Goal: Task Accomplishment & Management: Complete application form

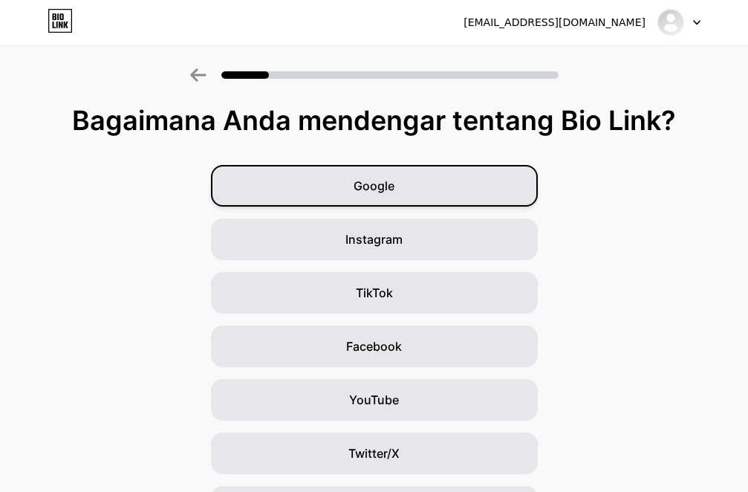
click at [363, 179] on font "Google" at bounding box center [374, 185] width 41 height 15
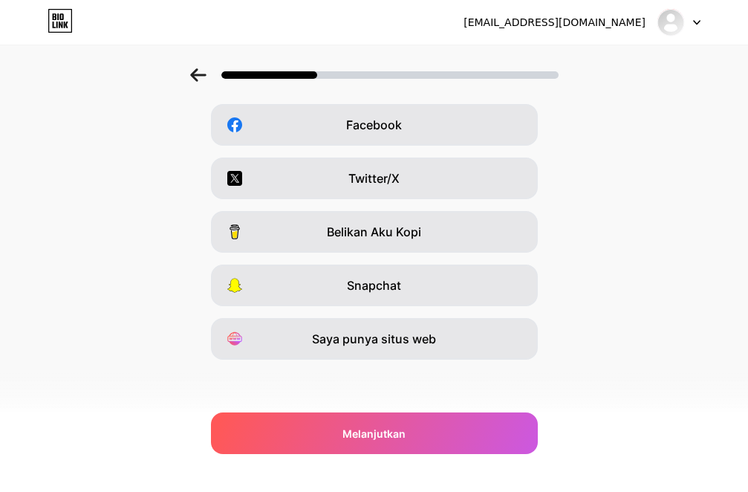
scroll to position [223, 0]
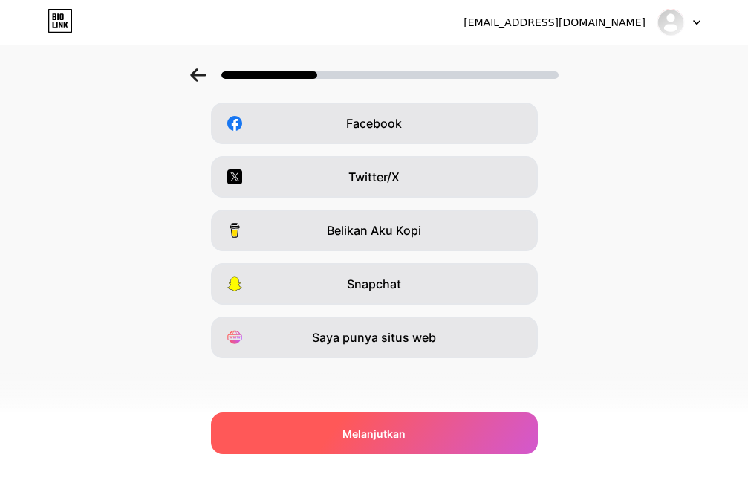
click at [381, 432] on font "Melanjutkan" at bounding box center [374, 433] width 63 height 13
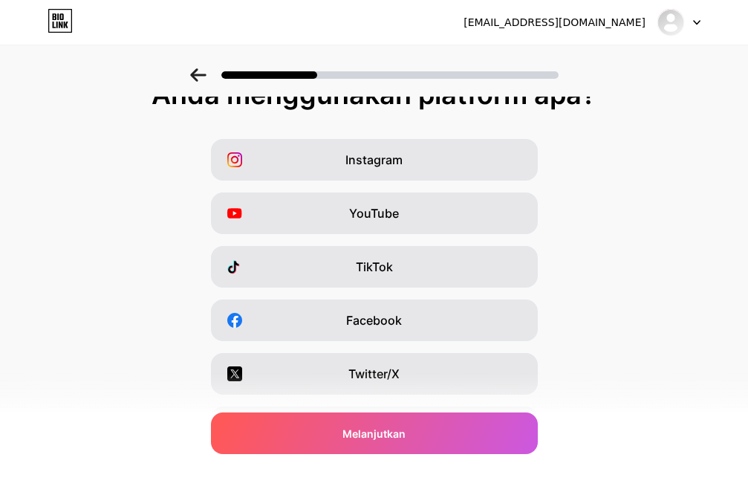
scroll to position [0, 0]
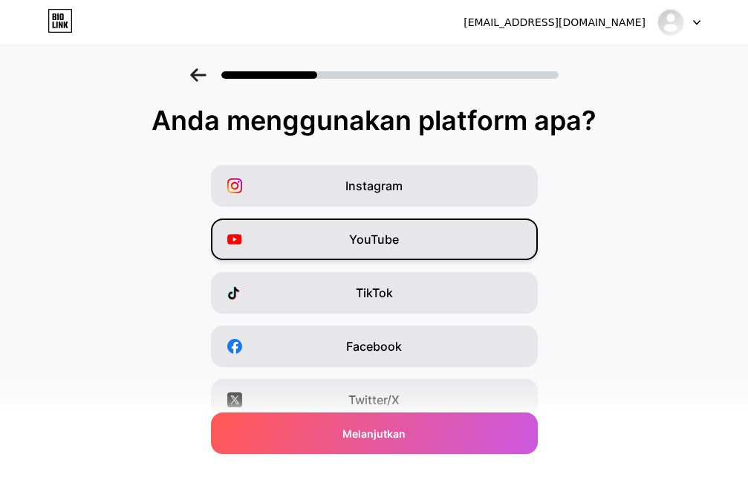
click at [376, 247] on span "YouTube" at bounding box center [374, 239] width 50 height 18
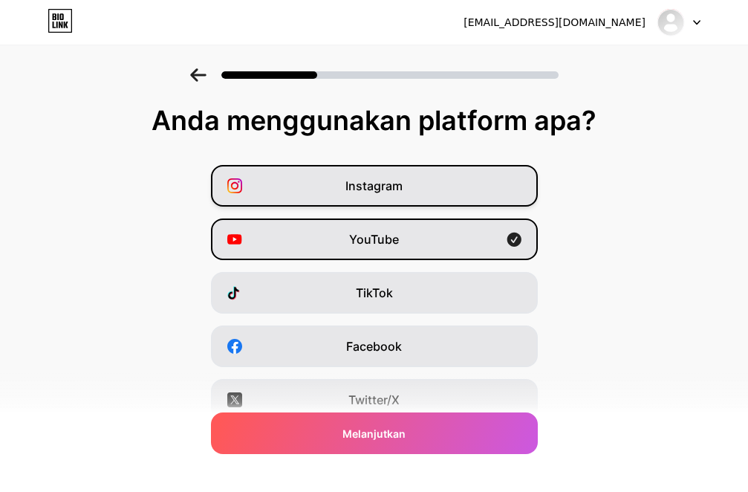
click at [372, 201] on div "Instagram" at bounding box center [374, 186] width 327 height 42
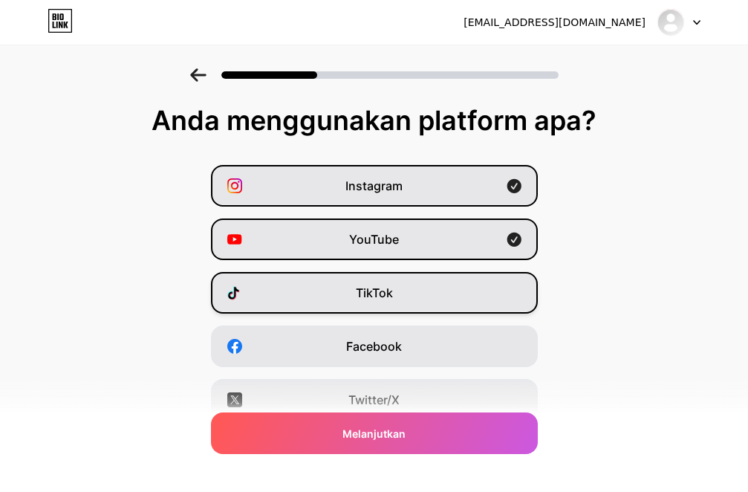
click at [372, 282] on div "TikTok" at bounding box center [374, 293] width 327 height 42
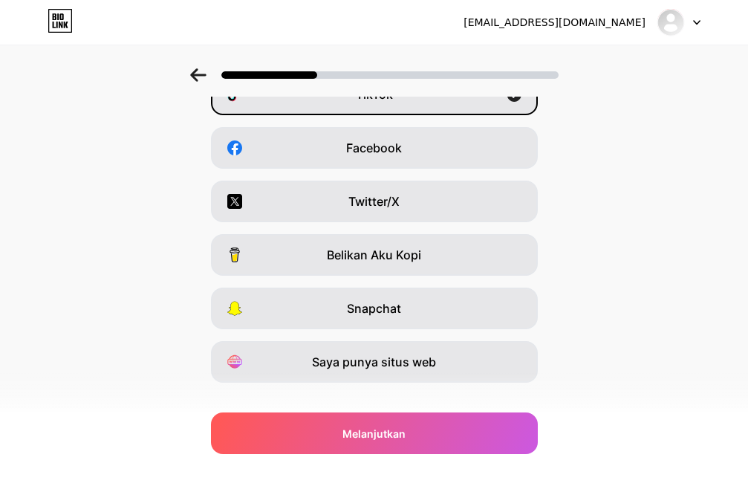
scroll to position [223, 0]
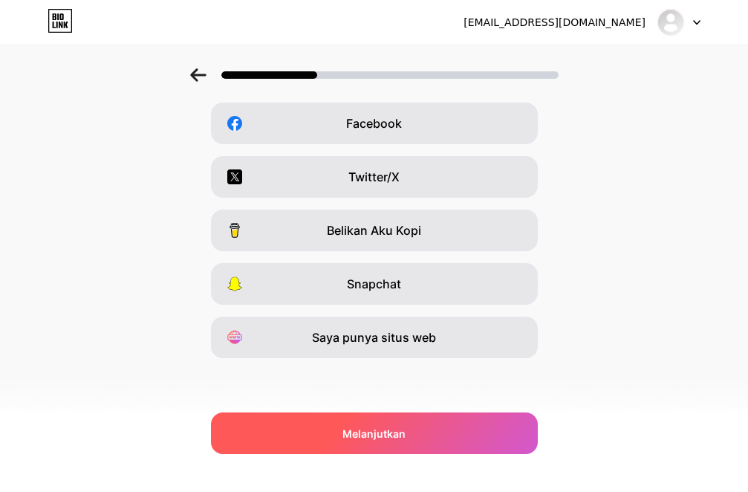
click at [377, 427] on font "Melanjutkan" at bounding box center [374, 433] width 63 height 13
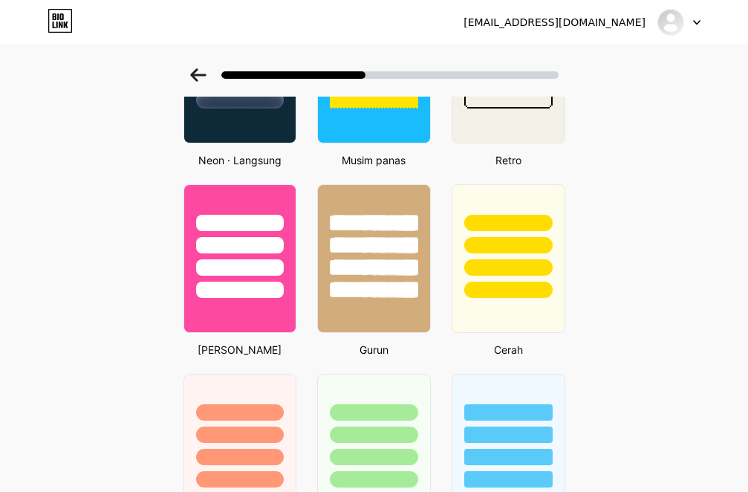
scroll to position [669, 0]
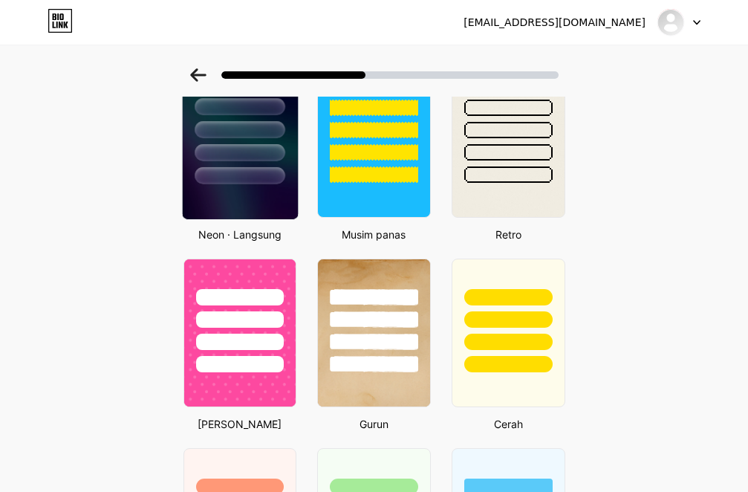
click at [268, 181] on div at bounding box center [239, 126] width 115 height 117
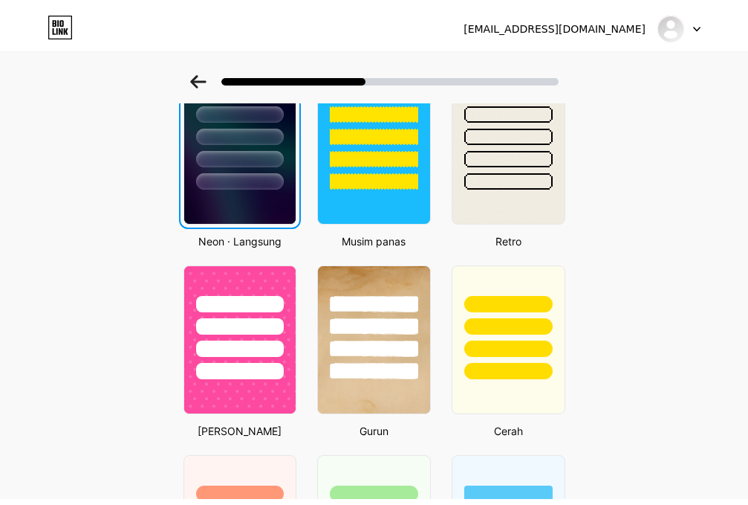
scroll to position [0, 0]
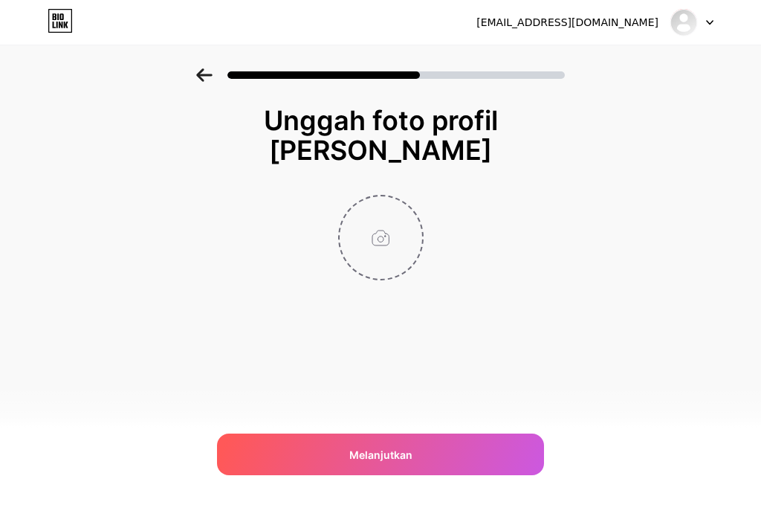
click at [370, 224] on input "file" at bounding box center [381, 237] width 83 height 83
type input "C:\fakepath\ChatGPT Image [DATE] 14.16.05.png"
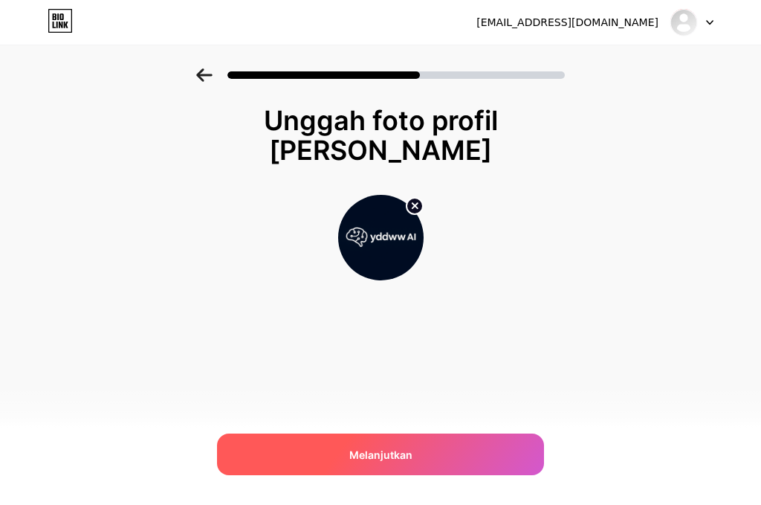
click at [375, 459] on font "Melanjutkan" at bounding box center [380, 454] width 63 height 13
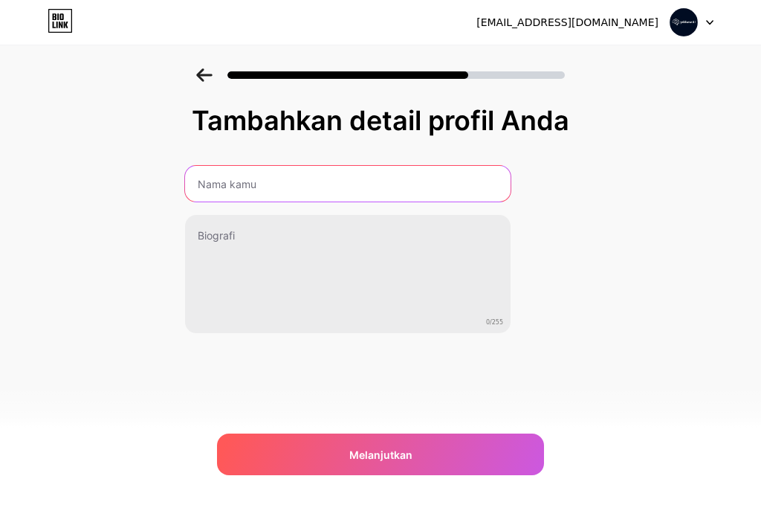
click at [272, 192] on input "text" at bounding box center [348, 184] width 326 height 36
type input "[PERSON_NAME]"
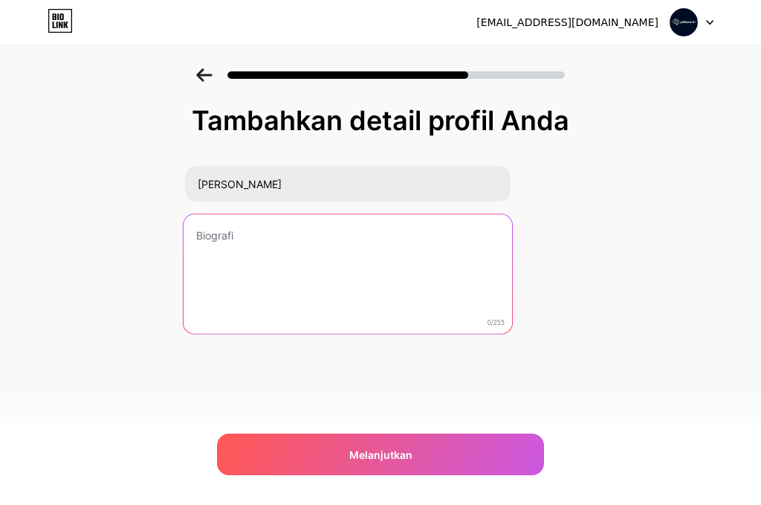
click at [286, 250] on textarea at bounding box center [348, 274] width 329 height 121
paste textarea "🚀 AI & Produktivitas Tanpa Ribet 📘 30+ Prompt AI untuk kerja lebih cepat & efis…"
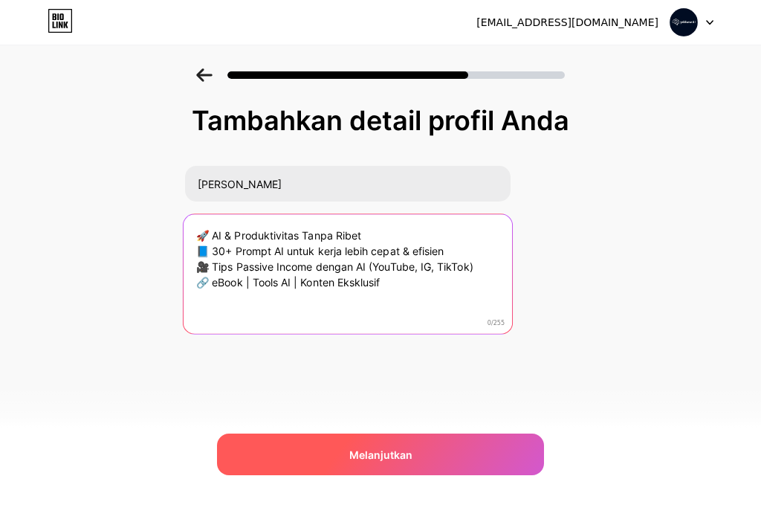
type textarea "🚀 AI & Produktivitas Tanpa Ribet 📘 30+ Prompt AI untuk kerja lebih cepat & efis…"
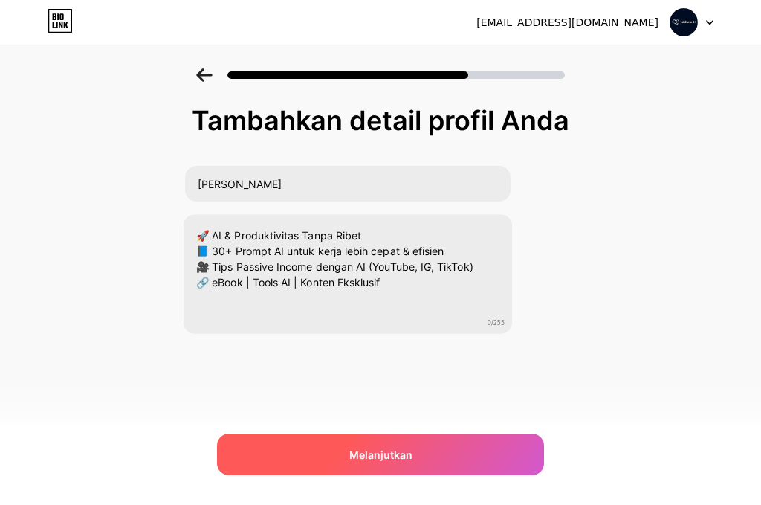
click at [369, 447] on span "Melanjutkan" at bounding box center [380, 455] width 63 height 16
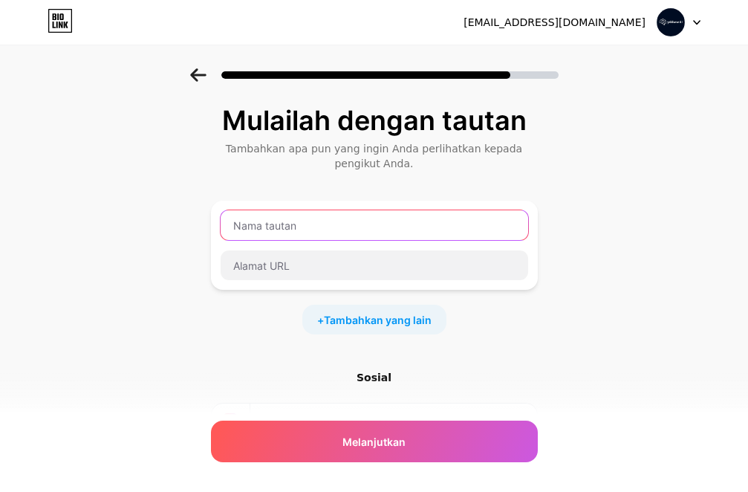
click at [298, 213] on input "text" at bounding box center [375, 225] width 308 height 30
paste input "30 Prompt ChatGPT untuk Produktivitas Maksimal"
type input "30 Prompt ChatGPT untuk Produktivitas Maksimal"
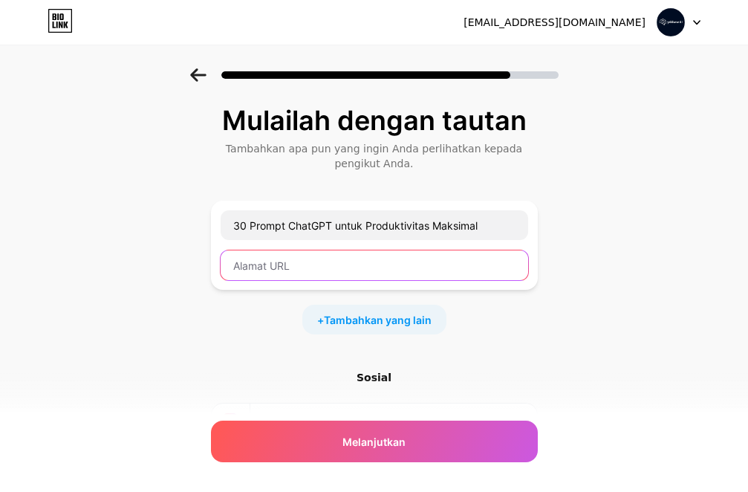
click at [272, 262] on input "text" at bounding box center [375, 265] width 308 height 30
paste input "[URL][DOMAIN_NAME]"
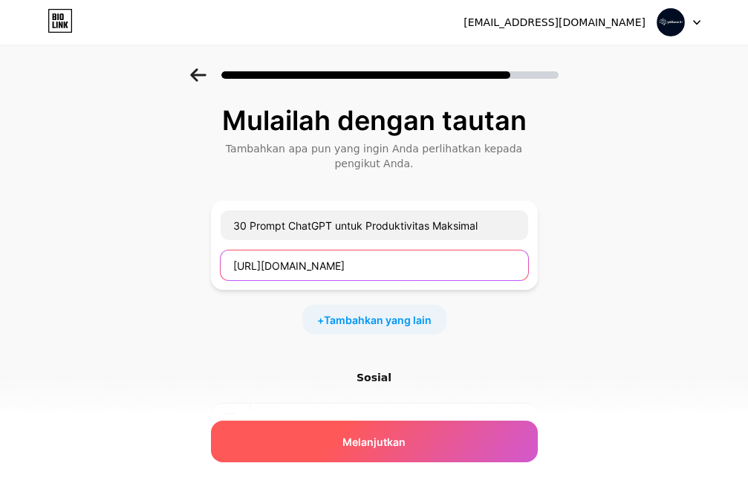
type input "[URL][DOMAIN_NAME]"
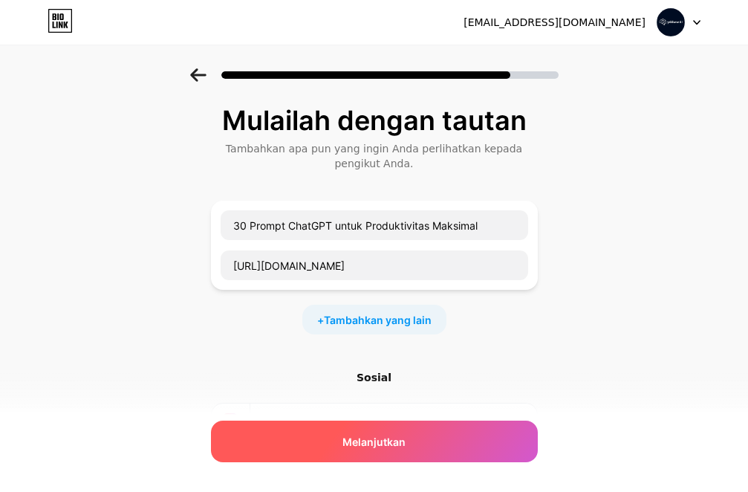
click at [371, 439] on font "Melanjutkan" at bounding box center [374, 442] width 63 height 13
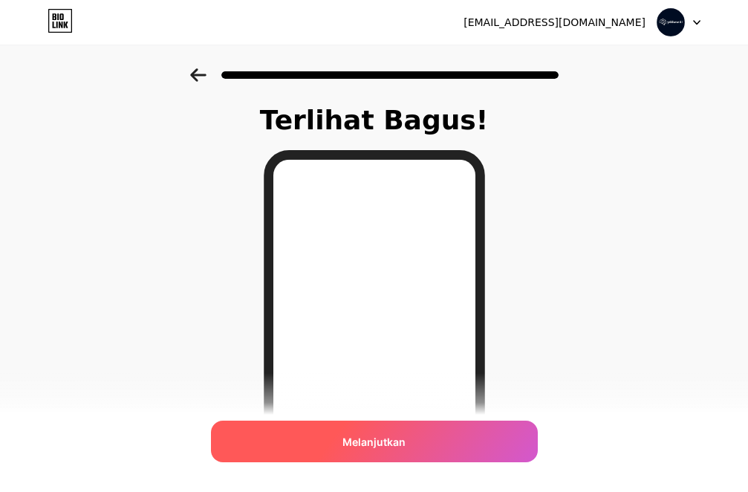
click at [387, 434] on span "Melanjutkan" at bounding box center [374, 442] width 63 height 16
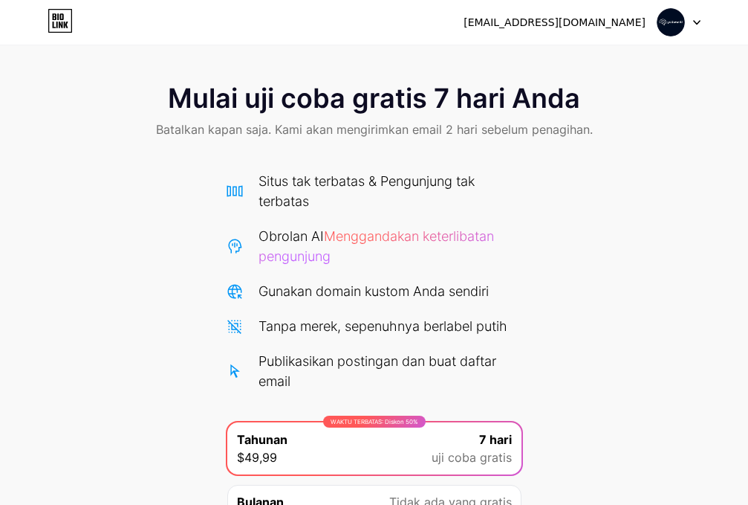
click at [686, 18] on div at bounding box center [679, 22] width 43 height 27
click at [601, 63] on li "Keluar" at bounding box center [608, 61] width 184 height 40
